Goal: Information Seeking & Learning: Learn about a topic

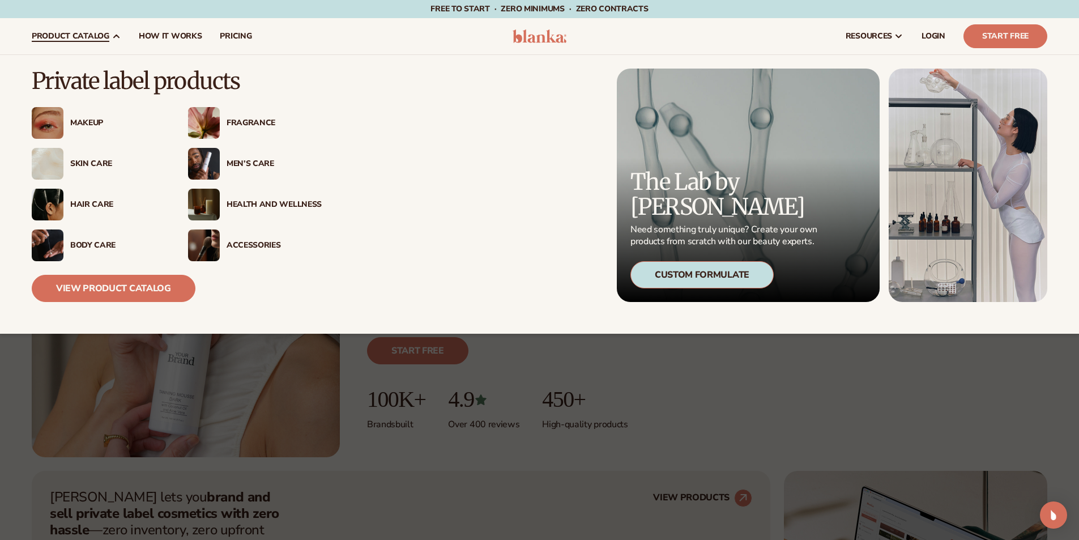
click at [88, 116] on div "Makeup" at bounding box center [99, 123] width 134 height 32
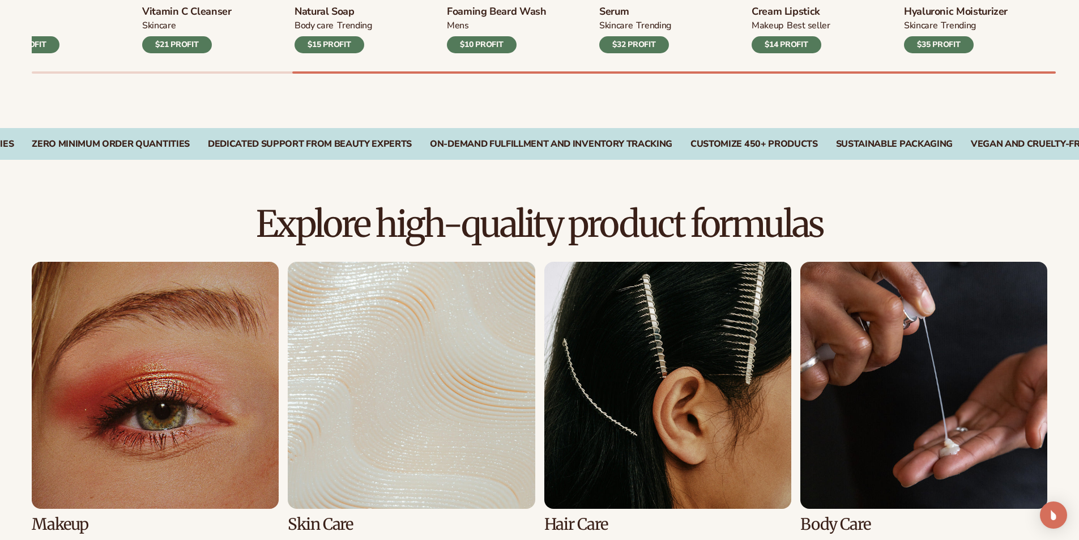
scroll to position [736, 0]
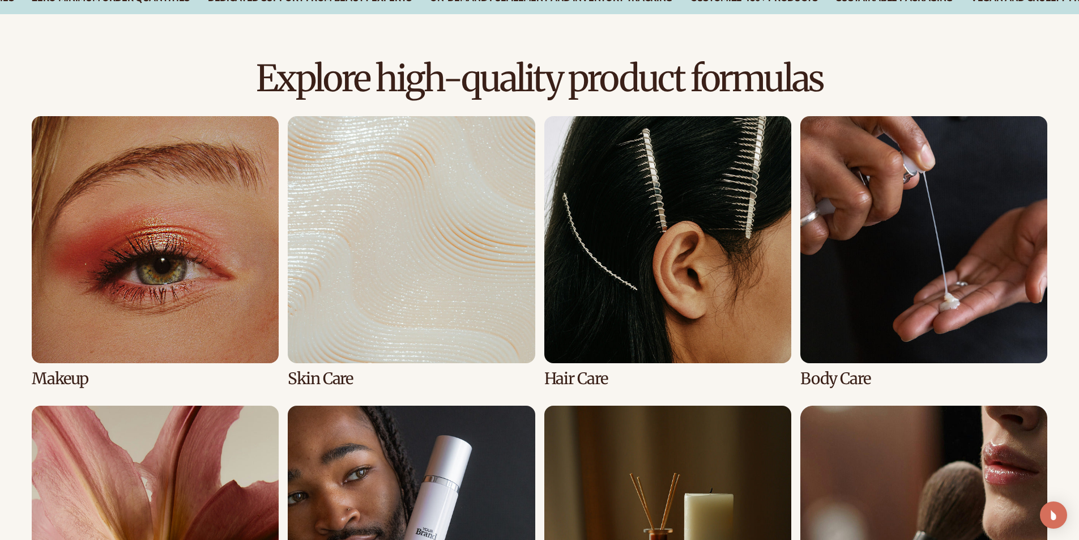
click at [222, 238] on link "1 / 8" at bounding box center [155, 251] width 247 height 271
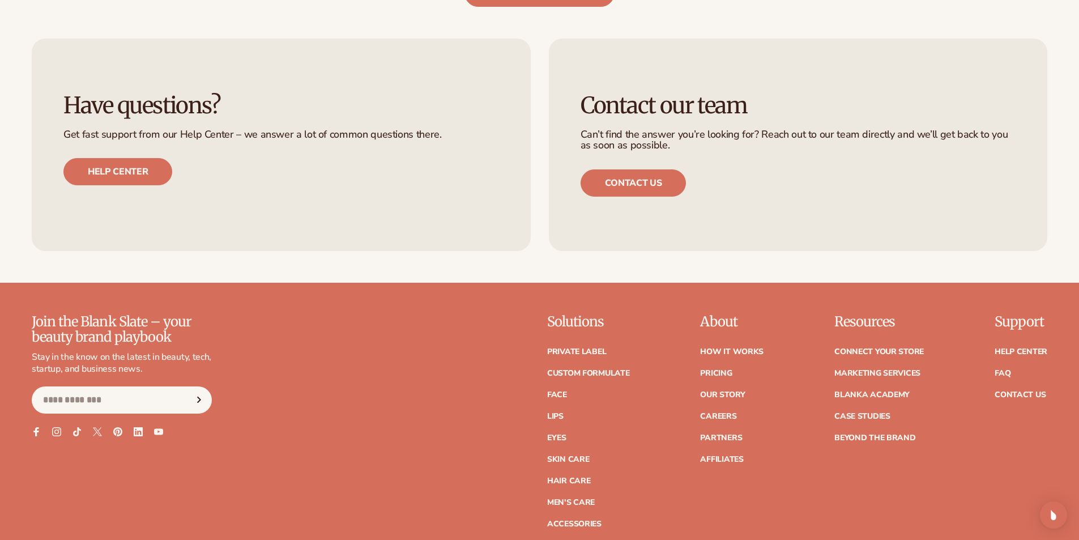
scroll to position [2421, 0]
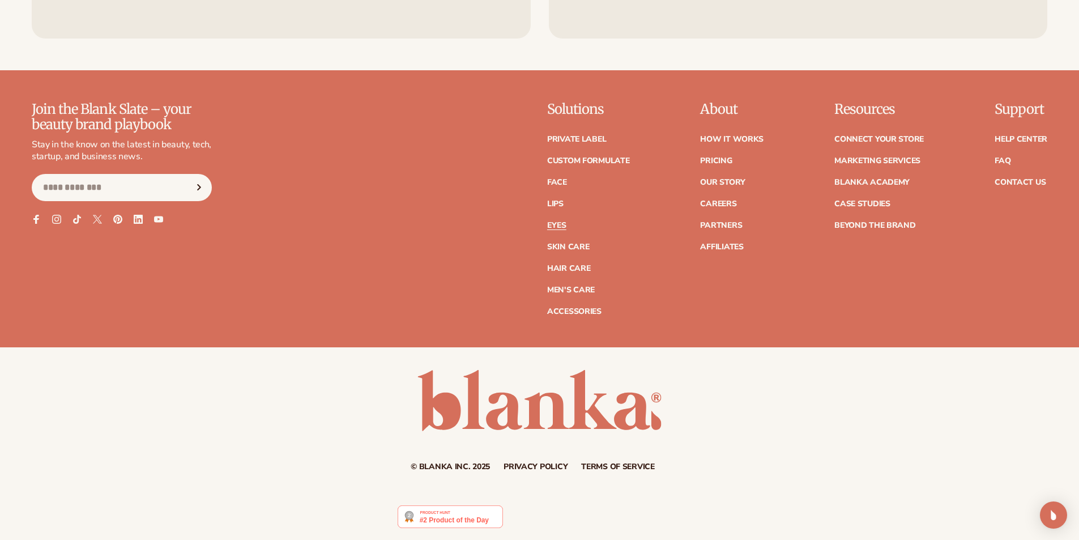
click at [563, 223] on link "Eyes" at bounding box center [556, 225] width 19 height 8
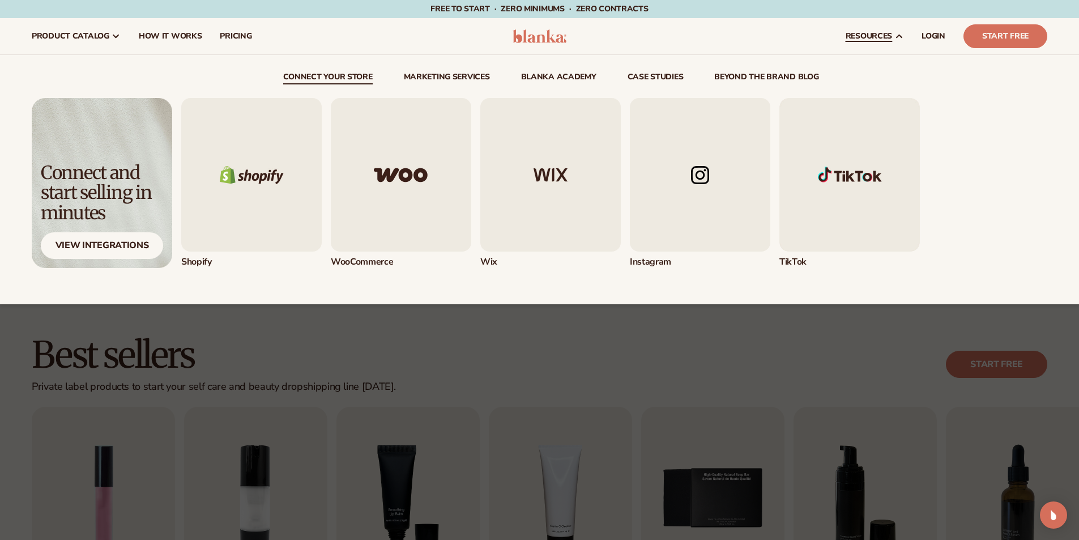
click at [881, 33] on span "resources" at bounding box center [868, 36] width 46 height 9
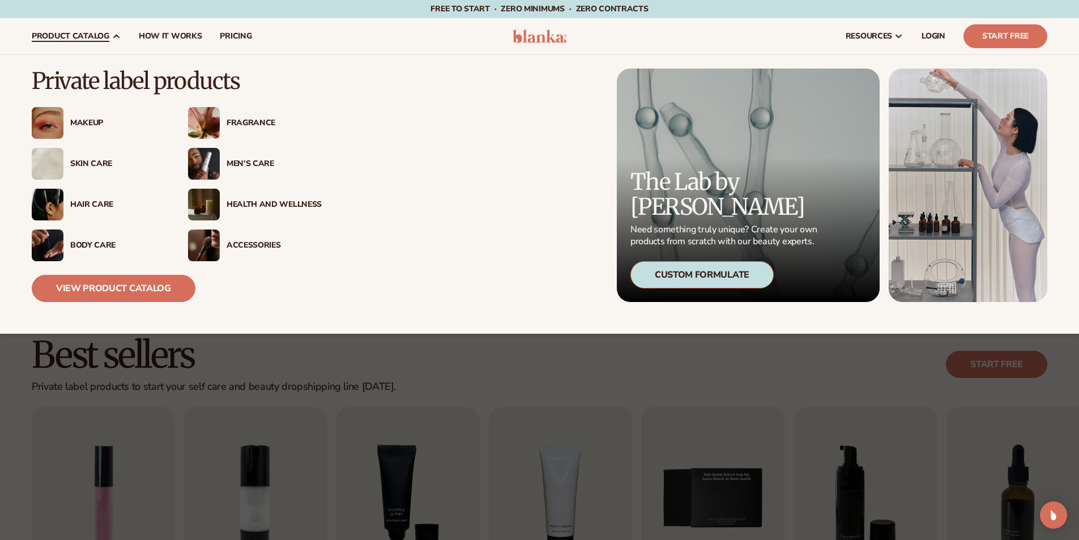
click at [87, 37] on span "product catalog" at bounding box center [71, 36] width 78 height 9
click at [97, 35] on span "product catalog" at bounding box center [71, 36] width 78 height 9
click at [88, 37] on span "product catalog" at bounding box center [71, 36] width 78 height 9
click at [110, 42] on link "product catalog" at bounding box center [76, 36] width 107 height 36
click at [105, 287] on link "View Product Catalog" at bounding box center [114, 288] width 164 height 27
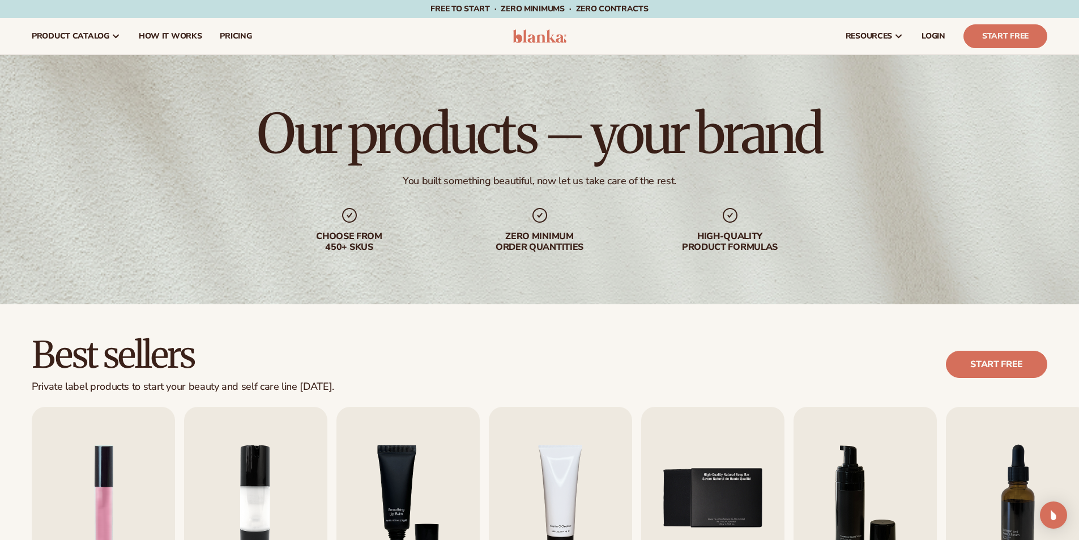
scroll to position [226, 0]
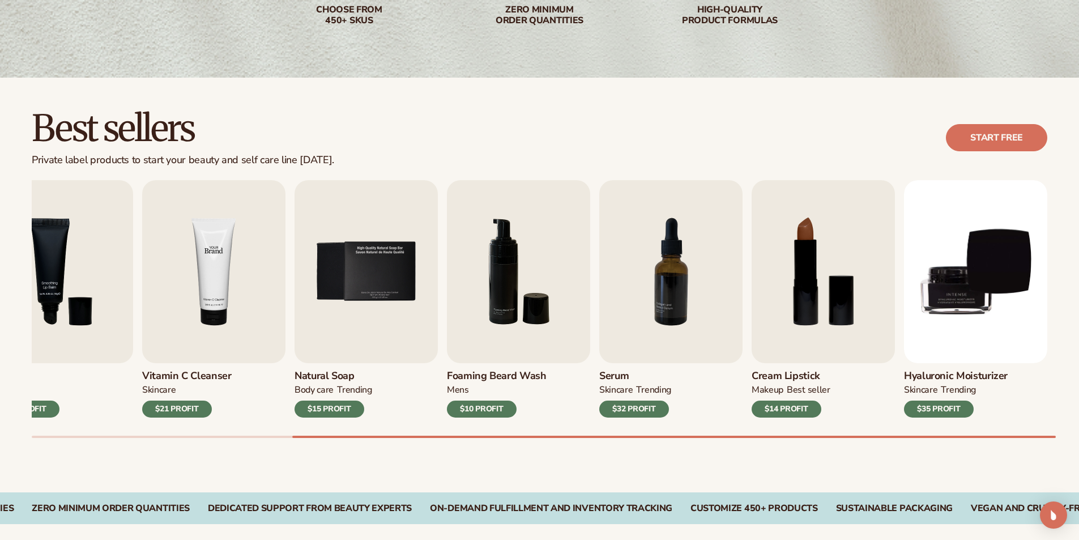
click at [186, 296] on img "4 / 9" at bounding box center [213, 271] width 143 height 183
click at [251, 273] on img "4 / 9" at bounding box center [213, 271] width 143 height 183
click at [378, 298] on img "5 / 9" at bounding box center [365, 271] width 143 height 183
click at [690, 287] on img "7 / 9" at bounding box center [670, 271] width 143 height 183
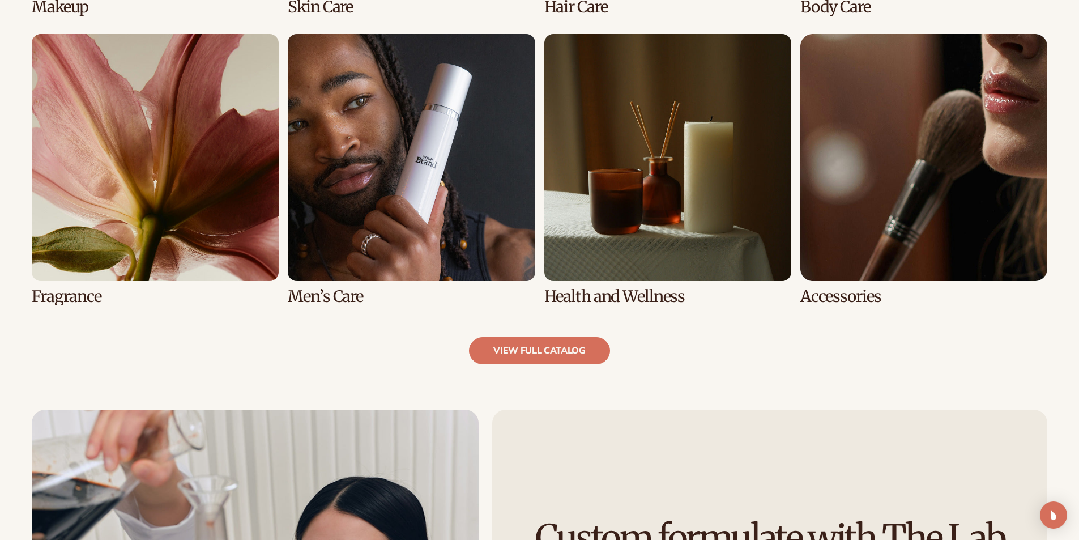
scroll to position [1359, 0]
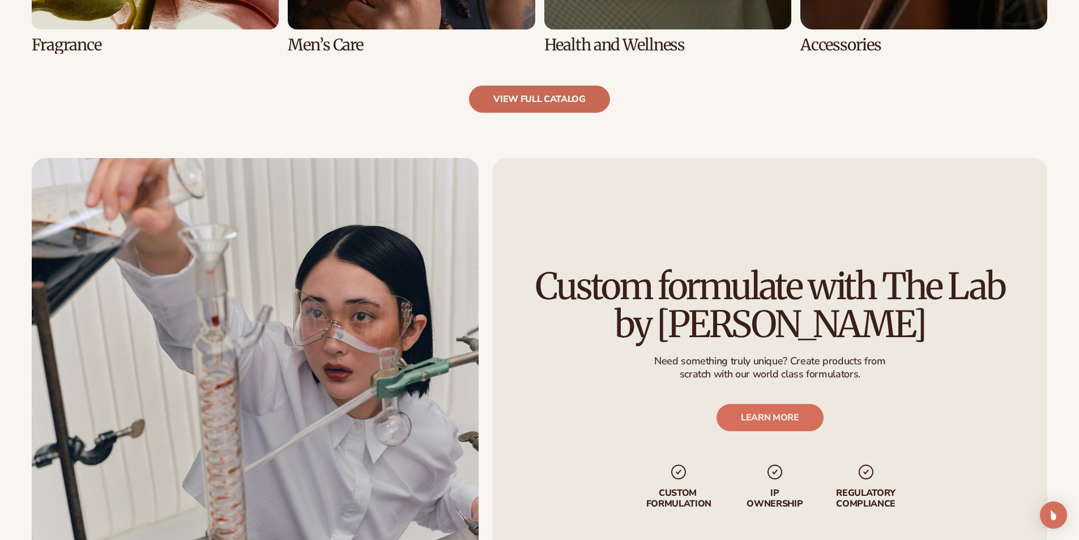
click at [537, 97] on link "view full catalog" at bounding box center [539, 99] width 141 height 27
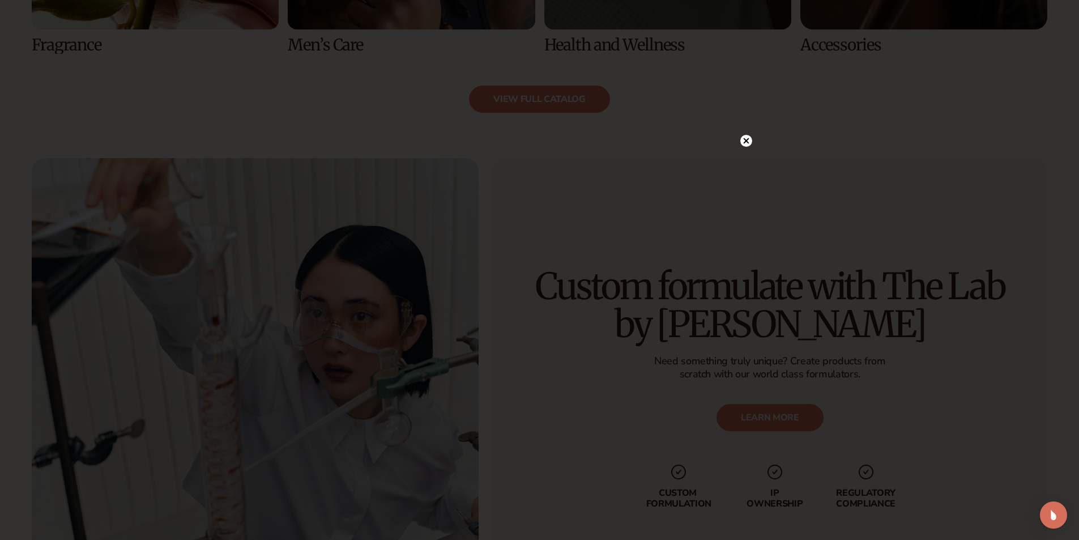
click at [741, 138] on icon at bounding box center [746, 141] width 12 height 12
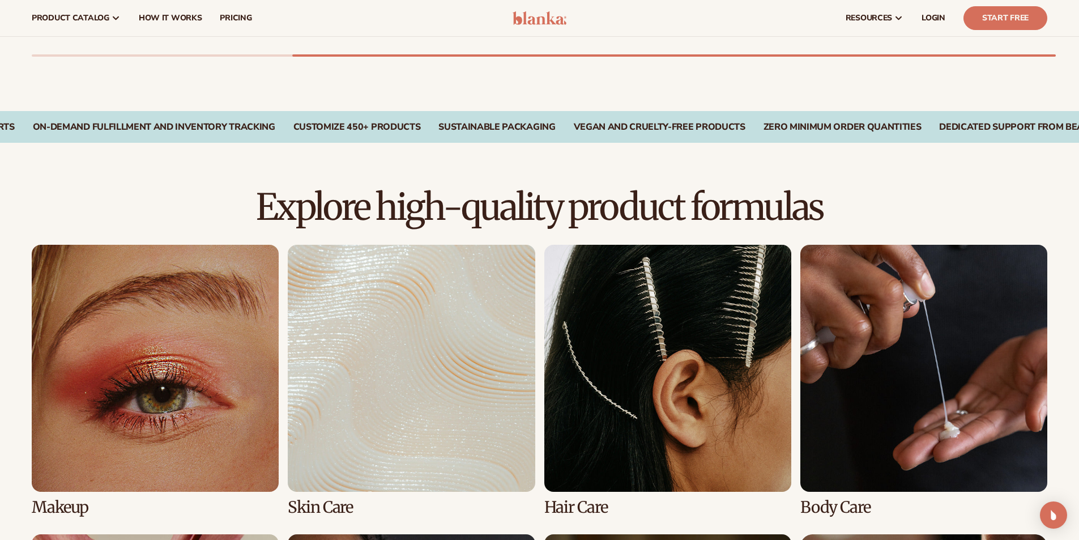
scroll to position [510, 0]
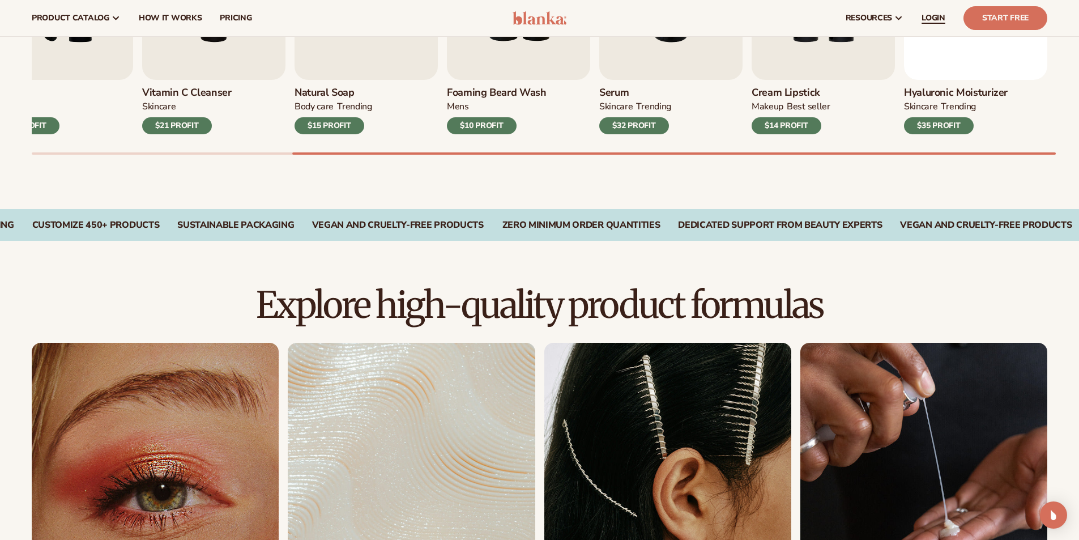
click at [924, 15] on span "LOGIN" at bounding box center [933, 18] width 24 height 9
